Goal: Communication & Community: Answer question/provide support

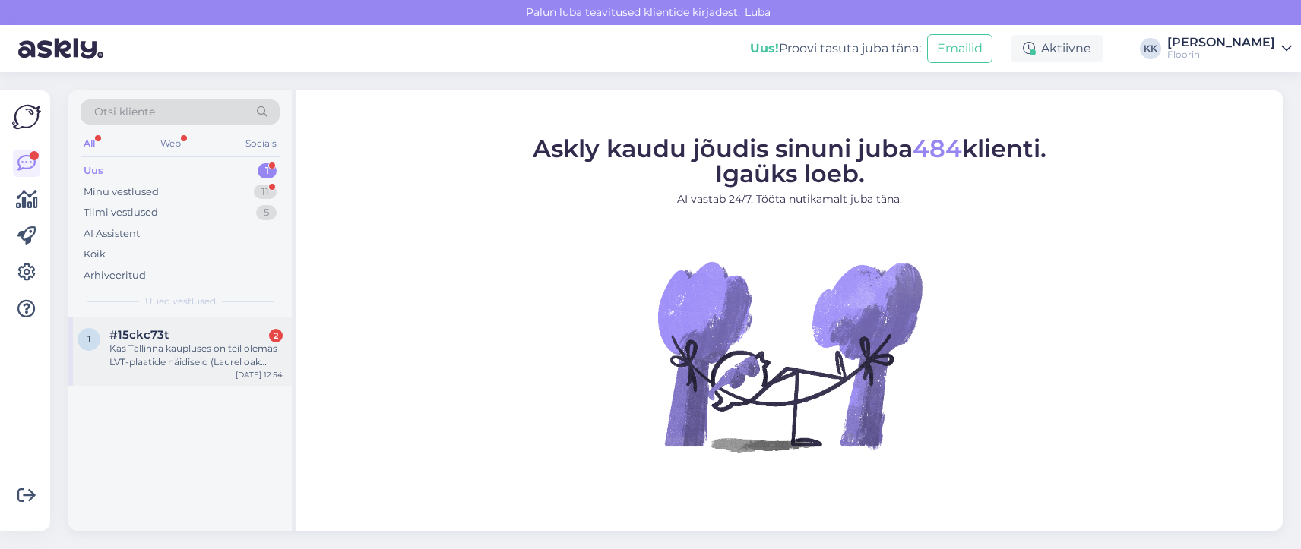
click at [134, 346] on div "Kas Tallinna kaupluses on teil olemas LVT-plaatide näidiseid (Laurel oak [PERSO…" at bounding box center [195, 355] width 173 height 27
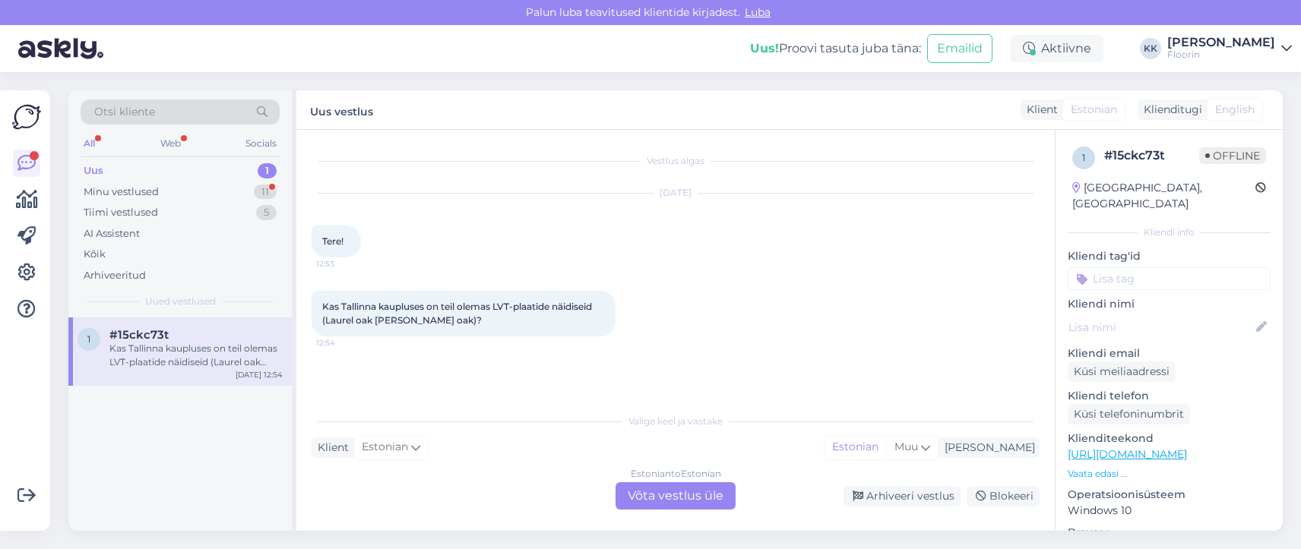
drag, startPoint x: 672, startPoint y: 489, endPoint x: 634, endPoint y: 482, distance: 38.6
click at [669, 490] on div "Estonian to Estonian Võta vestlus üle" at bounding box center [675, 495] width 120 height 27
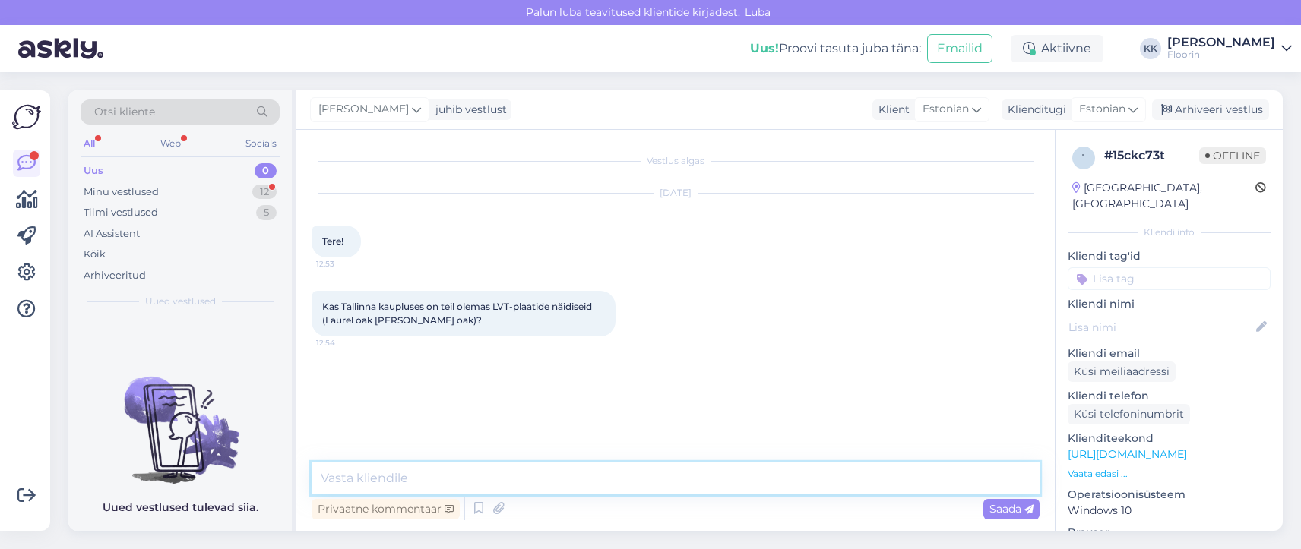
click at [360, 482] on textarea at bounding box center [676, 479] width 728 height 32
type textarea "Tere, Tallinna Floorini kaupluses on kõik näidised olemas"
click at [682, 476] on textarea "Tere, Tallinna Floorini kaupluses on kõik näidised olemas" at bounding box center [676, 479] width 728 height 32
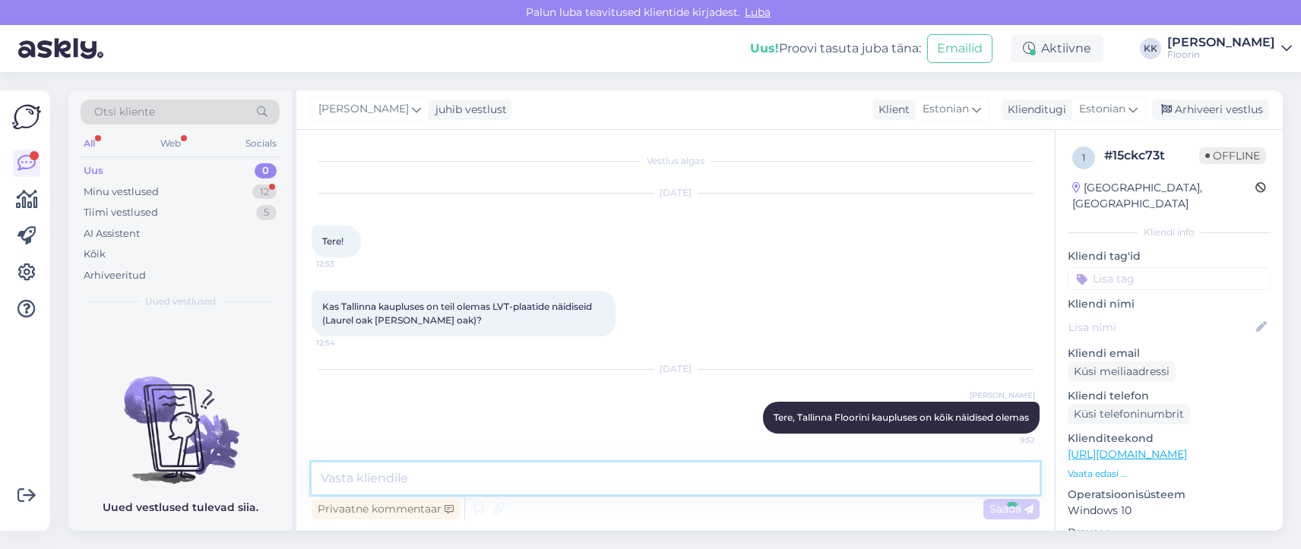
scroll to position [2, 0]
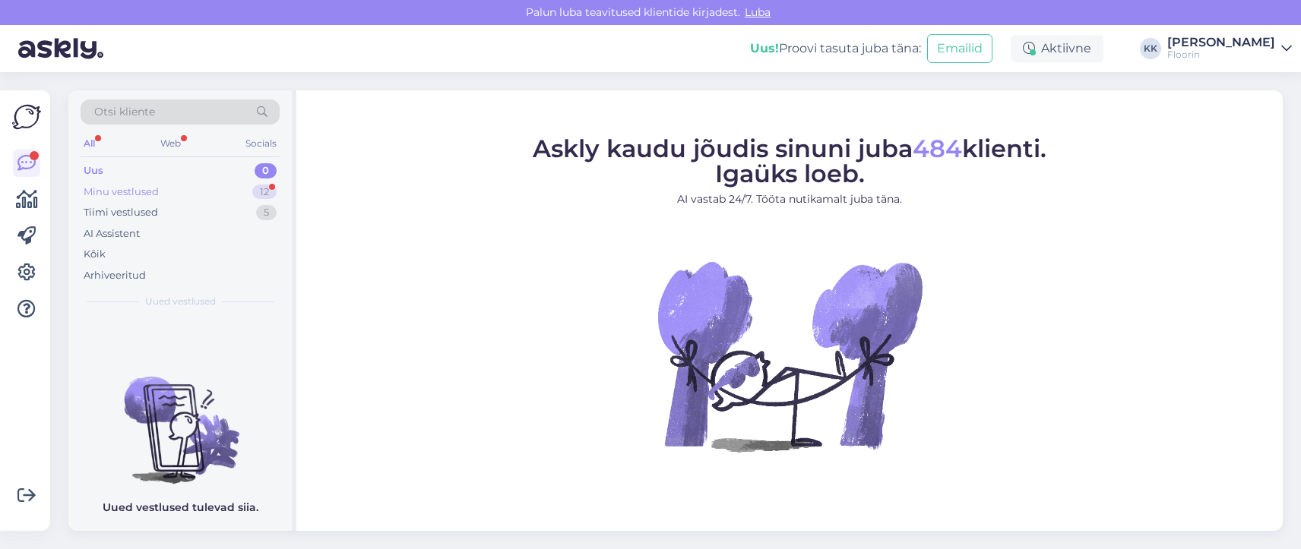
click at [123, 194] on div "Minu vestlused" at bounding box center [121, 192] width 75 height 15
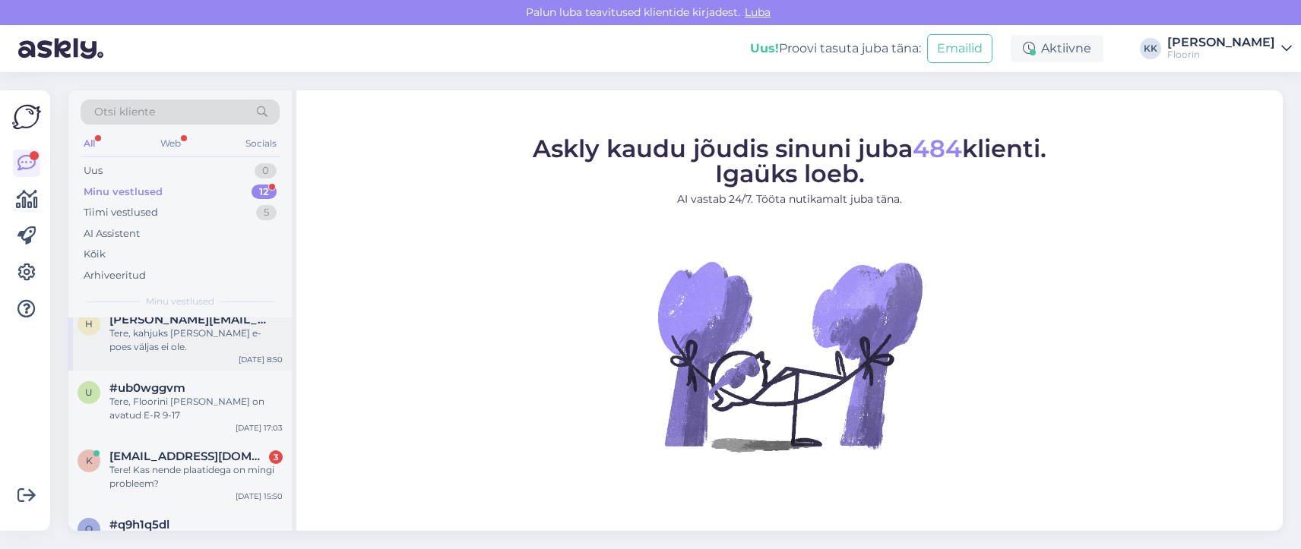
scroll to position [228, 0]
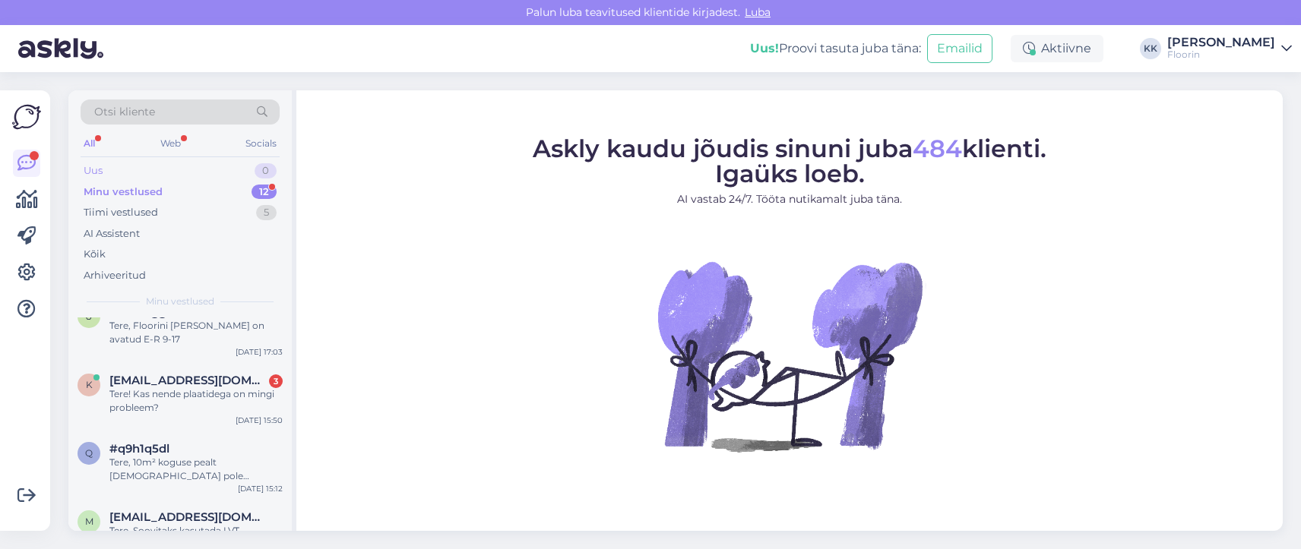
click at [96, 168] on div "Uus" at bounding box center [93, 170] width 19 height 15
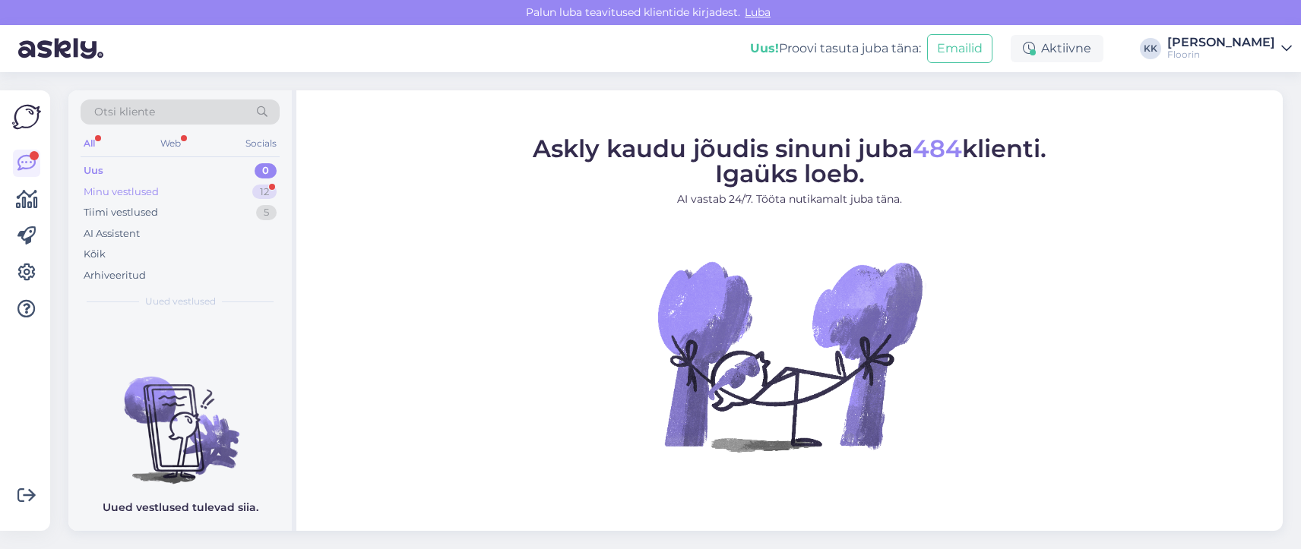
click at [121, 193] on div "Minu vestlused" at bounding box center [121, 192] width 75 height 15
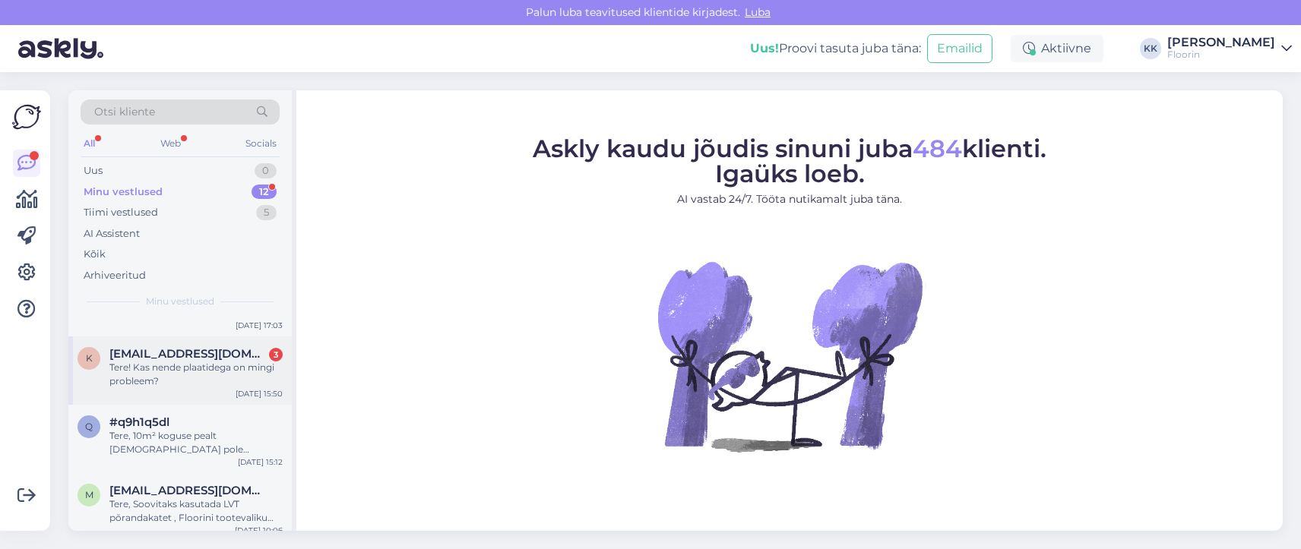
scroll to position [228, 0]
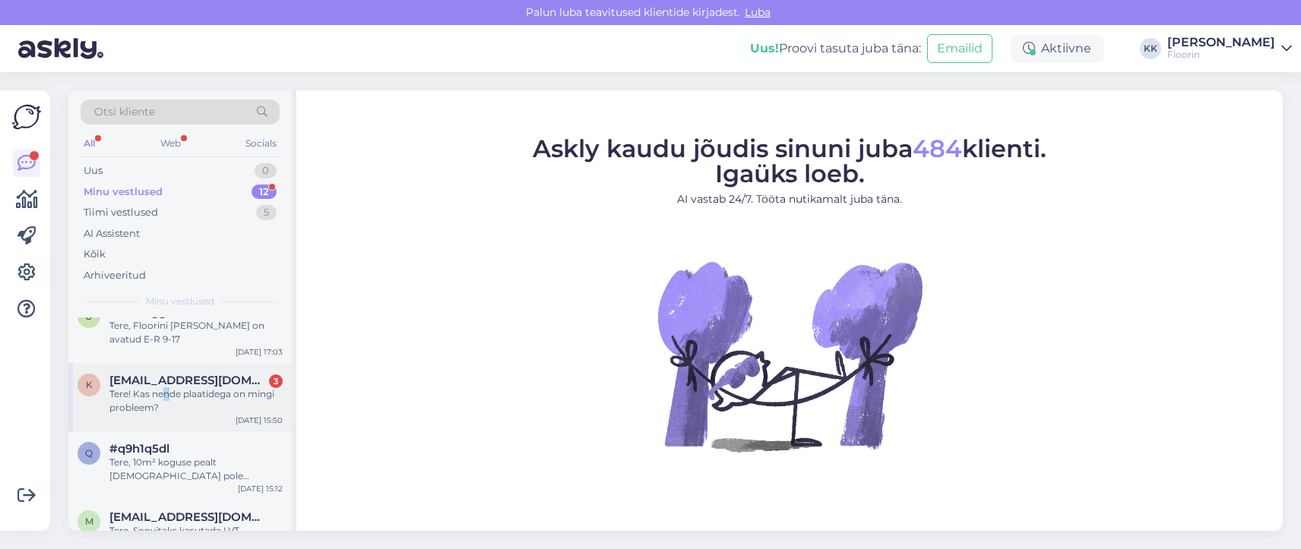
click at [167, 388] on div "Tere! Kas nende plaatidega on mingi probleem?" at bounding box center [195, 400] width 173 height 27
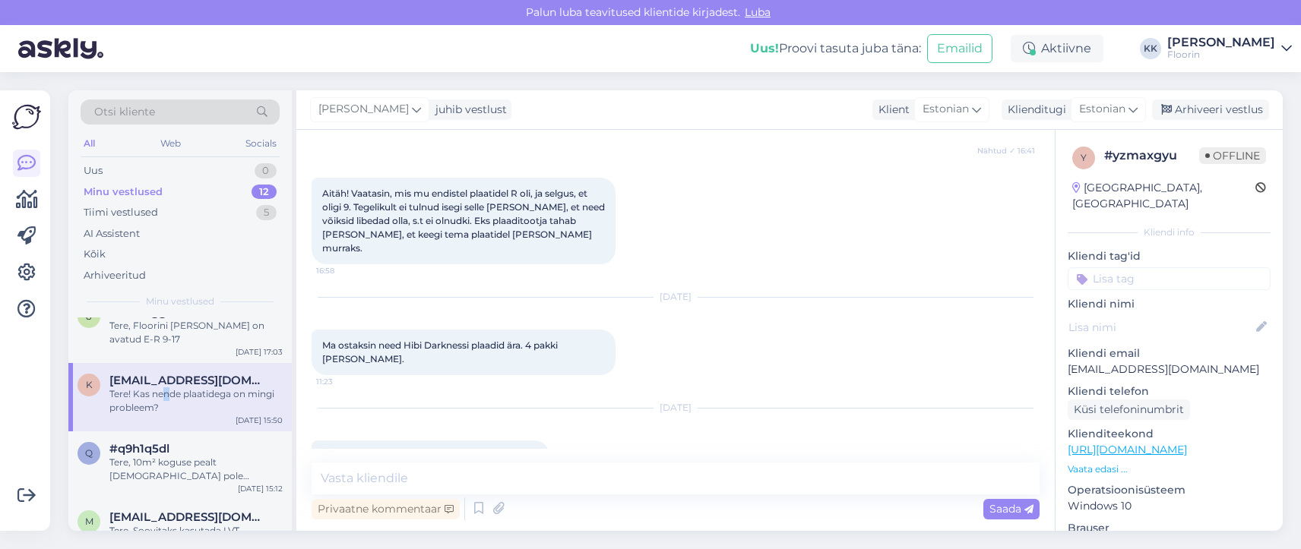
scroll to position [377, 0]
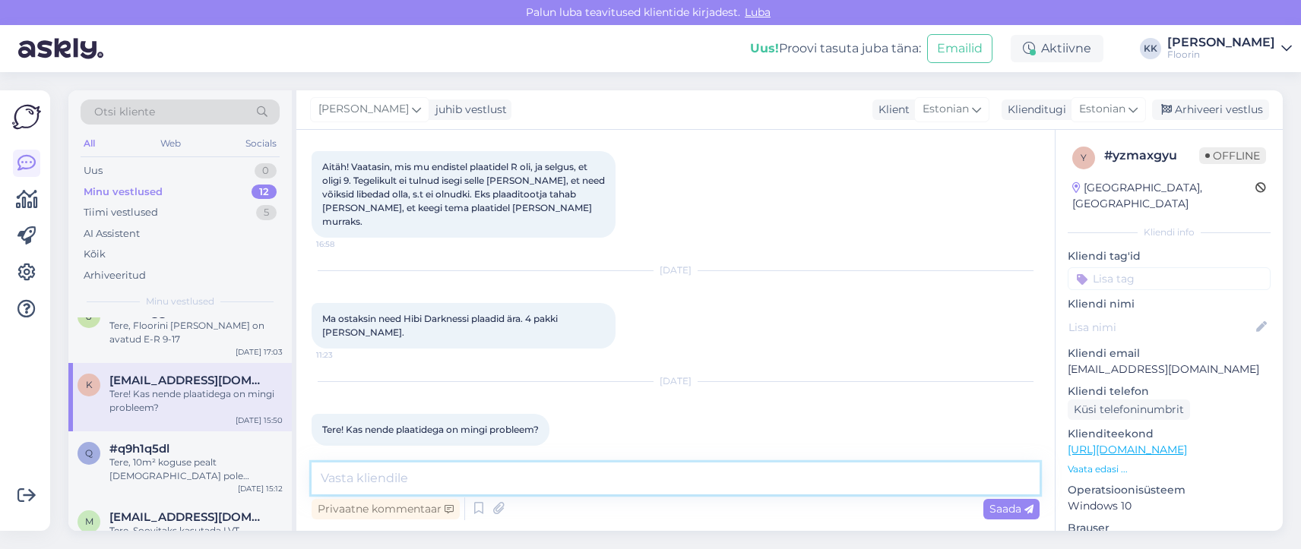
click at [542, 485] on textarea at bounding box center [676, 479] width 728 height 32
click at [194, 332] on div "Tere, Floorini Kalda ladu on avatud E-R 9-17" at bounding box center [195, 332] width 173 height 27
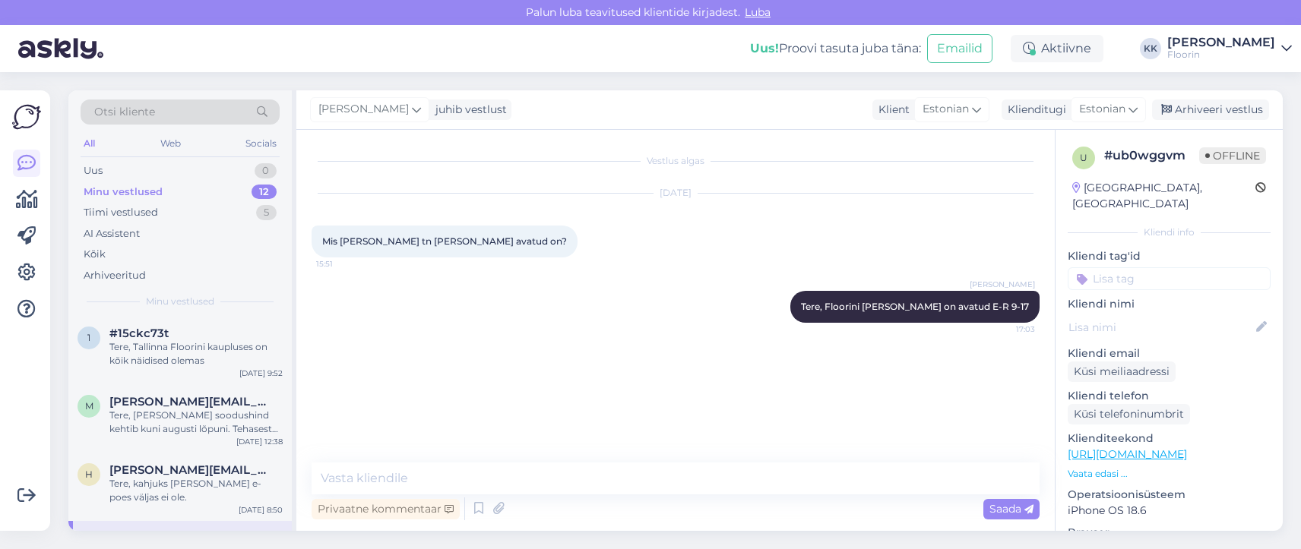
scroll to position [0, 0]
